Goal: Task Accomplishment & Management: Use online tool/utility

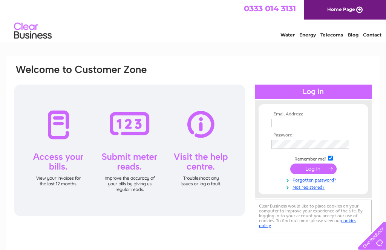
click at [293, 115] on th "Email Address:" at bounding box center [312, 114] width 87 height 5
click at [296, 121] on input "text" at bounding box center [310, 123] width 78 height 8
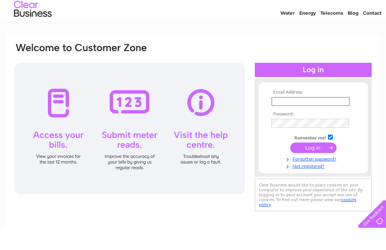
click at [281, 112] on th "Email Address:" at bounding box center [312, 114] width 87 height 5
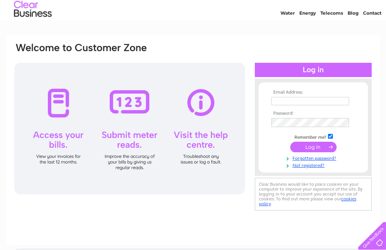
click at [290, 105] on input "text" at bounding box center [310, 101] width 78 height 8
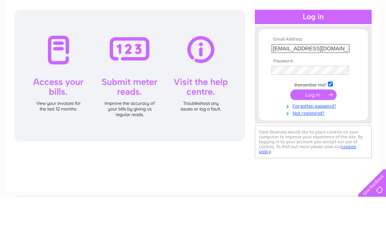
type input "carpetdundee@gmail.com"
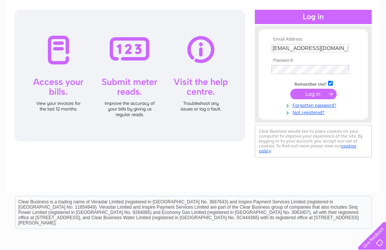
click at [313, 96] on input "submit" at bounding box center [313, 94] width 46 height 11
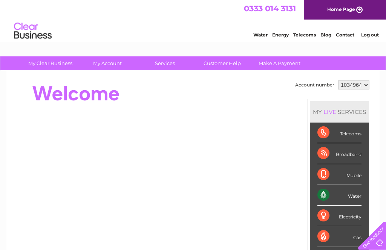
click at [229, 60] on link "Customer Help" at bounding box center [222, 64] width 62 height 14
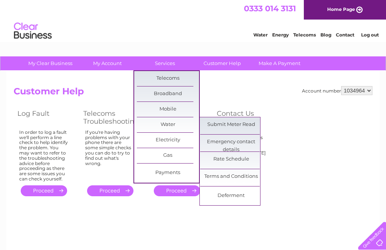
click at [248, 125] on link "Submit Meter Read" at bounding box center [231, 125] width 62 height 15
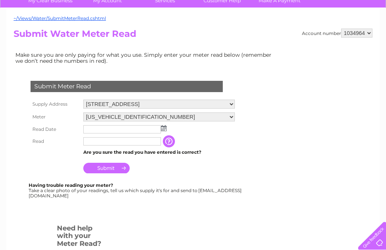
scroll to position [79, 0]
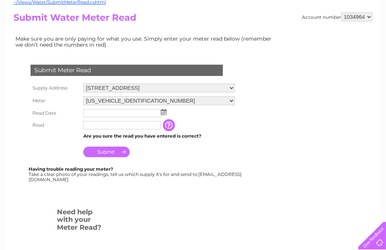
click at [134, 124] on input "text" at bounding box center [122, 126] width 78 height 8
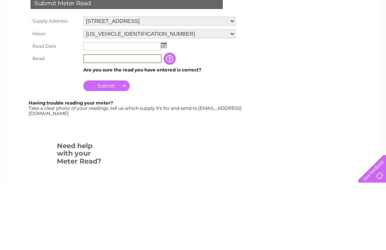
click at [144, 110] on input "text" at bounding box center [122, 114] width 78 height 8
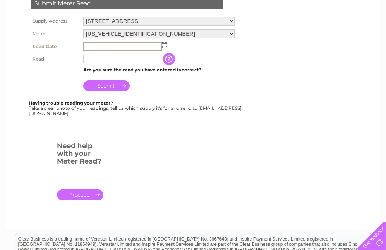
click at [166, 44] on img at bounding box center [165, 46] width 6 height 6
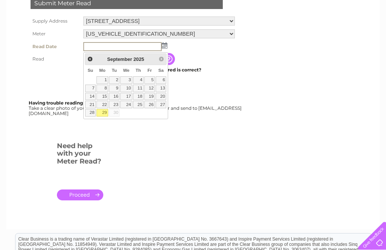
click at [103, 113] on link "29" at bounding box center [102, 113] width 12 height 8
type input "[DATE]"
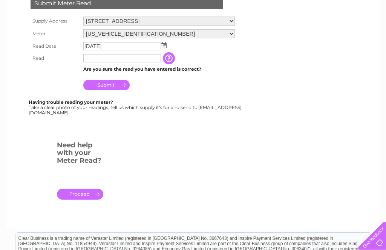
click at [110, 60] on input "text" at bounding box center [122, 58] width 78 height 8
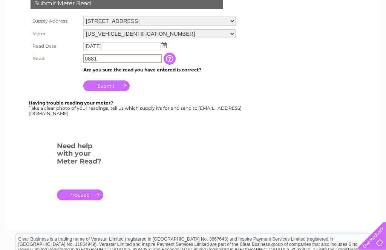
type input "0881"
click at [113, 83] on input "Submit" at bounding box center [106, 86] width 46 height 11
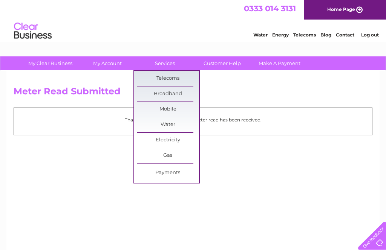
click at [277, 179] on div "Meter Read Submitted Thank you for your time, your meter read has been received." at bounding box center [192, 176] width 373 height 211
